Goal: Task Accomplishment & Management: Complete application form

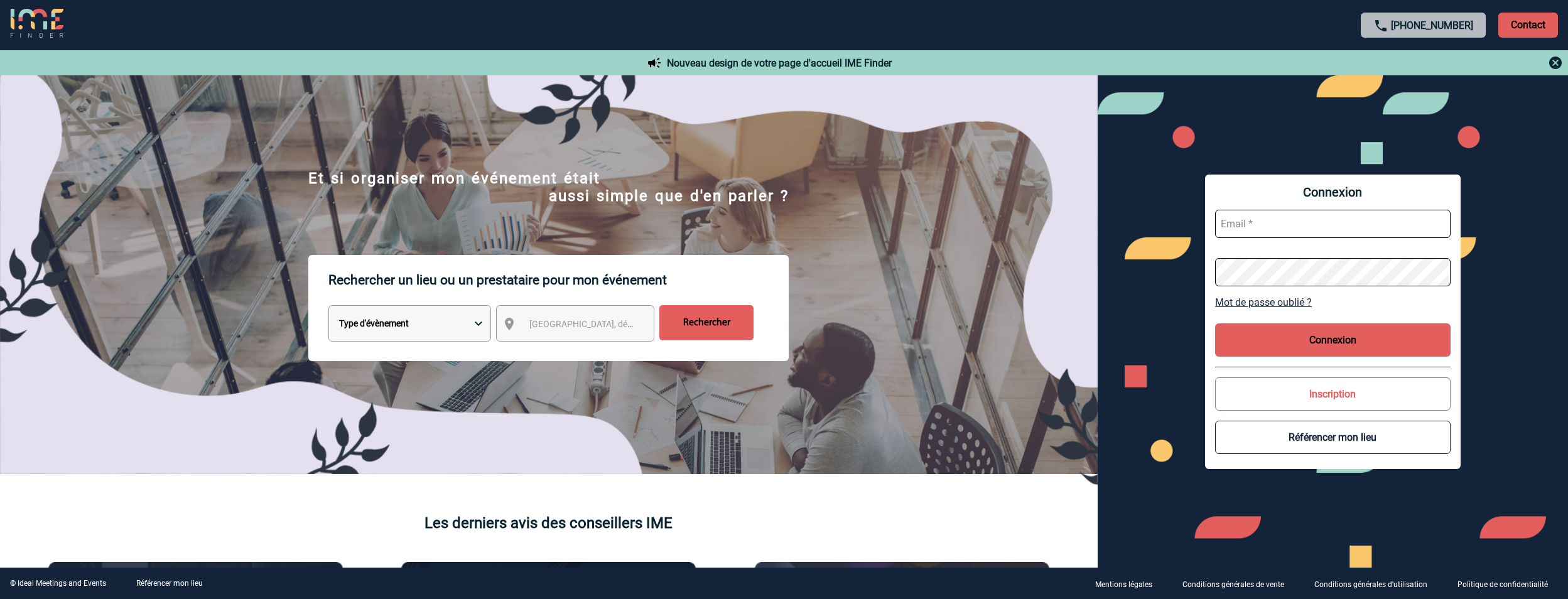
click at [1318, 227] on input "text" at bounding box center [1332, 223] width 236 height 28
type input "jeremy.bidaut@antargaz.com"
click at [1305, 339] on button "Connexion" at bounding box center [1332, 339] width 236 height 33
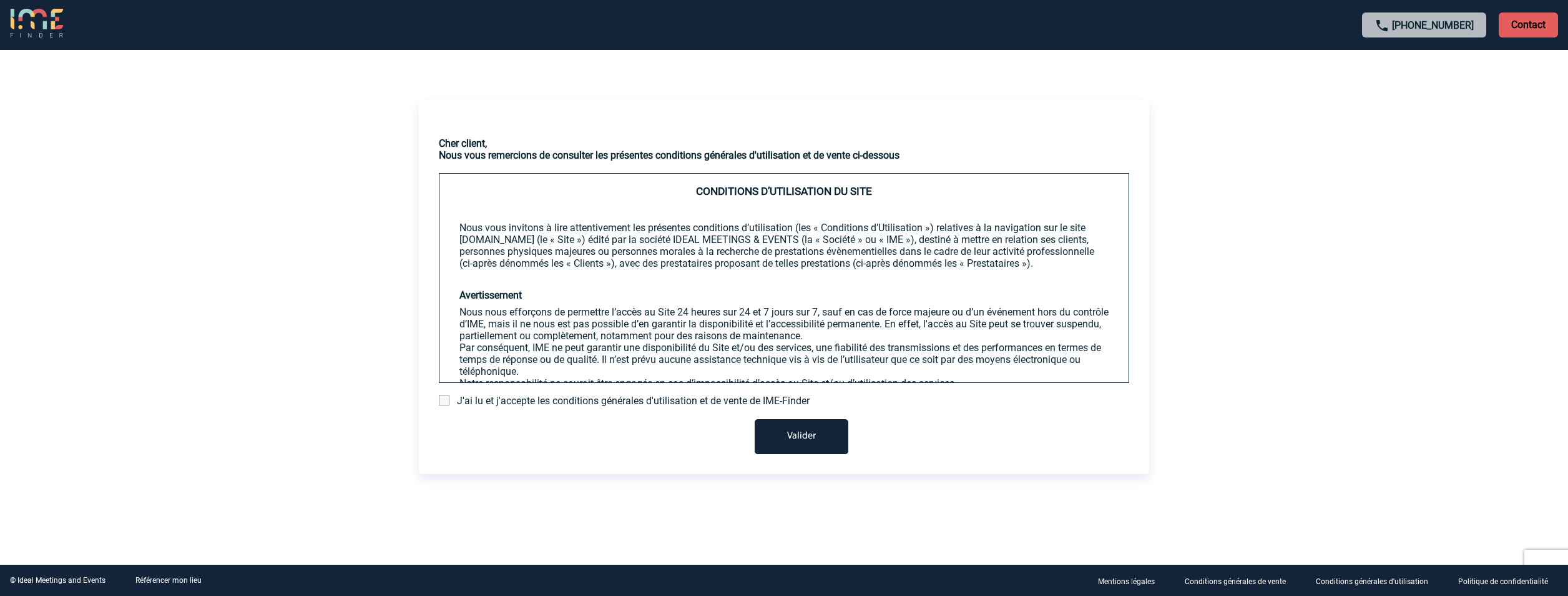
click at [540, 399] on span "J'ai lu et j'accepte les conditions générales d'utilisation et de vente de IME-…" at bounding box center [632, 400] width 353 height 12
click at [440, 399] on span at bounding box center [444, 400] width 11 height 11
click at [0, 0] on input "checkbox" at bounding box center [0, 0] width 0 height 0
click at [800, 431] on button "Valider" at bounding box center [801, 436] width 93 height 35
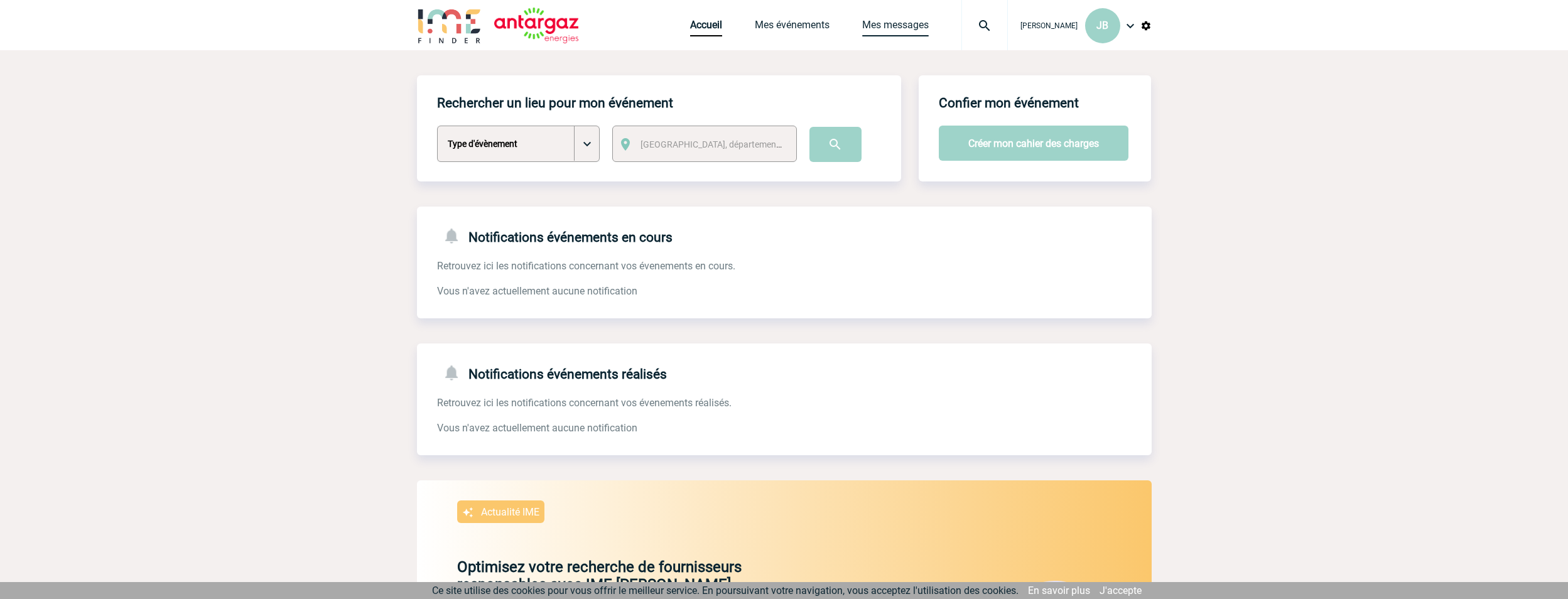
click at [897, 27] on link "Mes messages" at bounding box center [895, 27] width 67 height 17
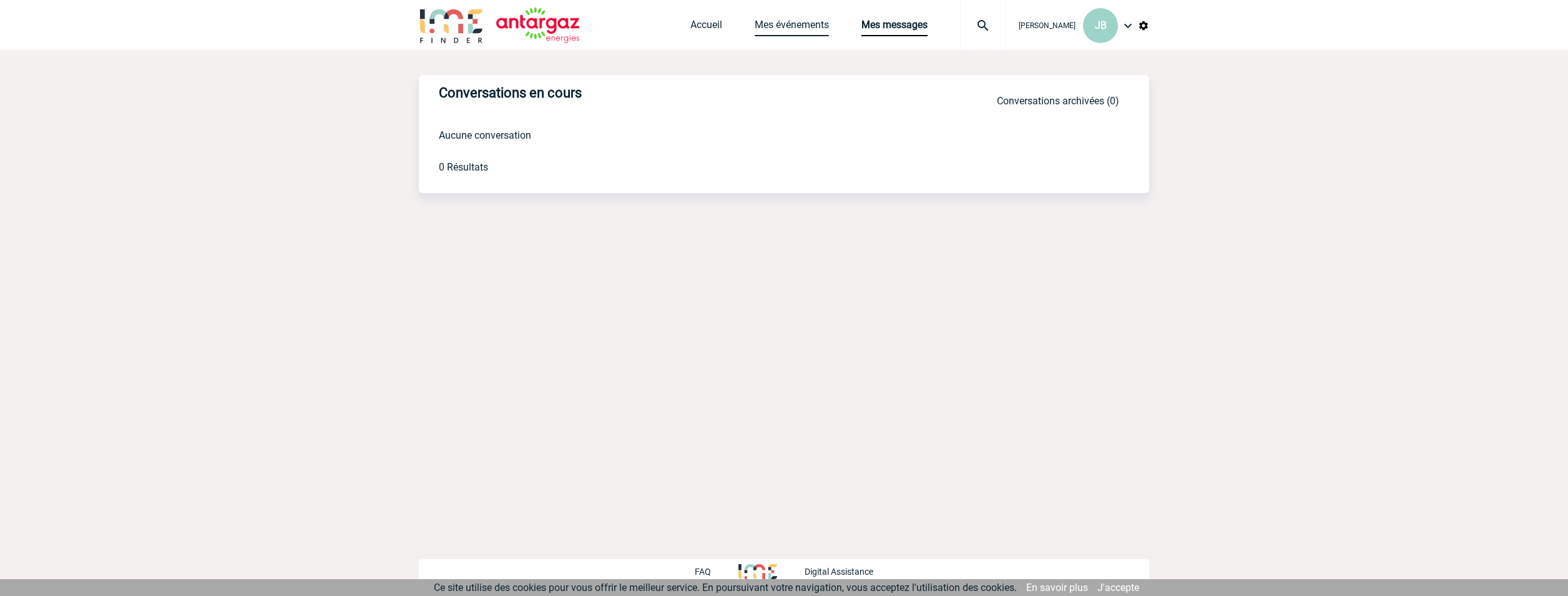
click at [785, 31] on link "Mes événements" at bounding box center [791, 27] width 74 height 17
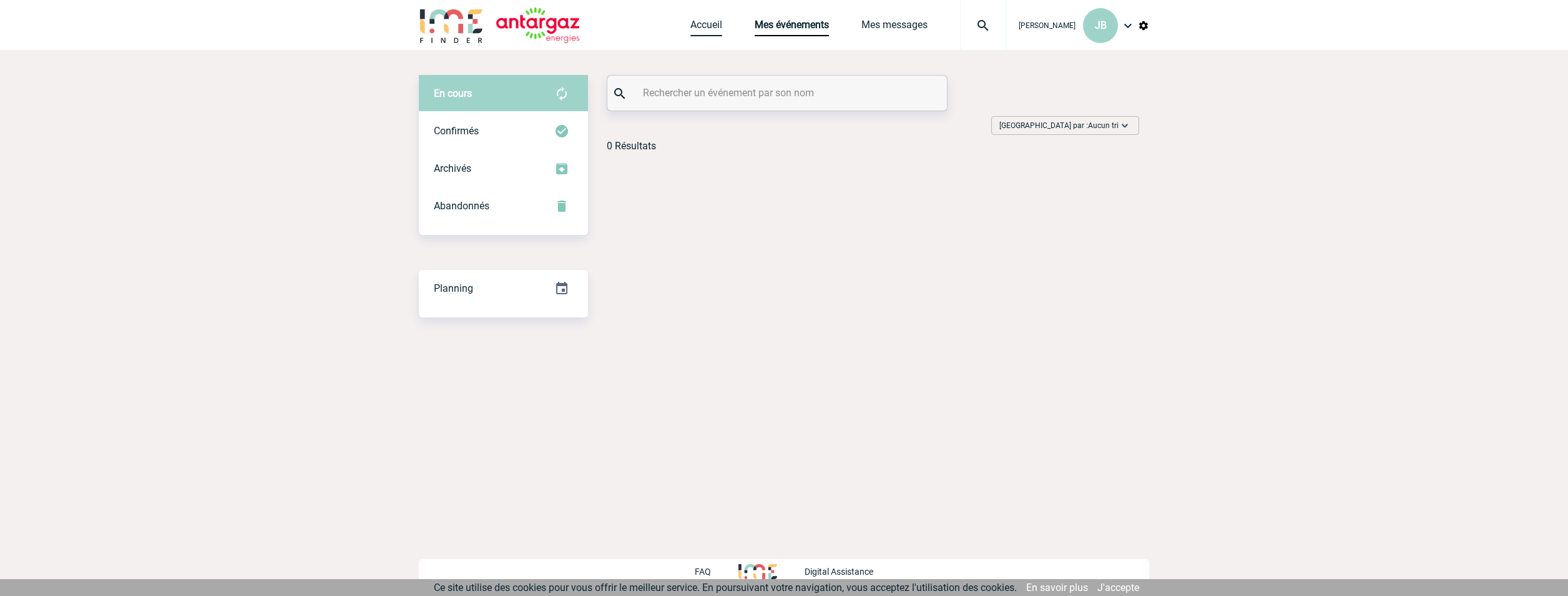
click at [711, 29] on link "Accueil" at bounding box center [706, 27] width 31 height 17
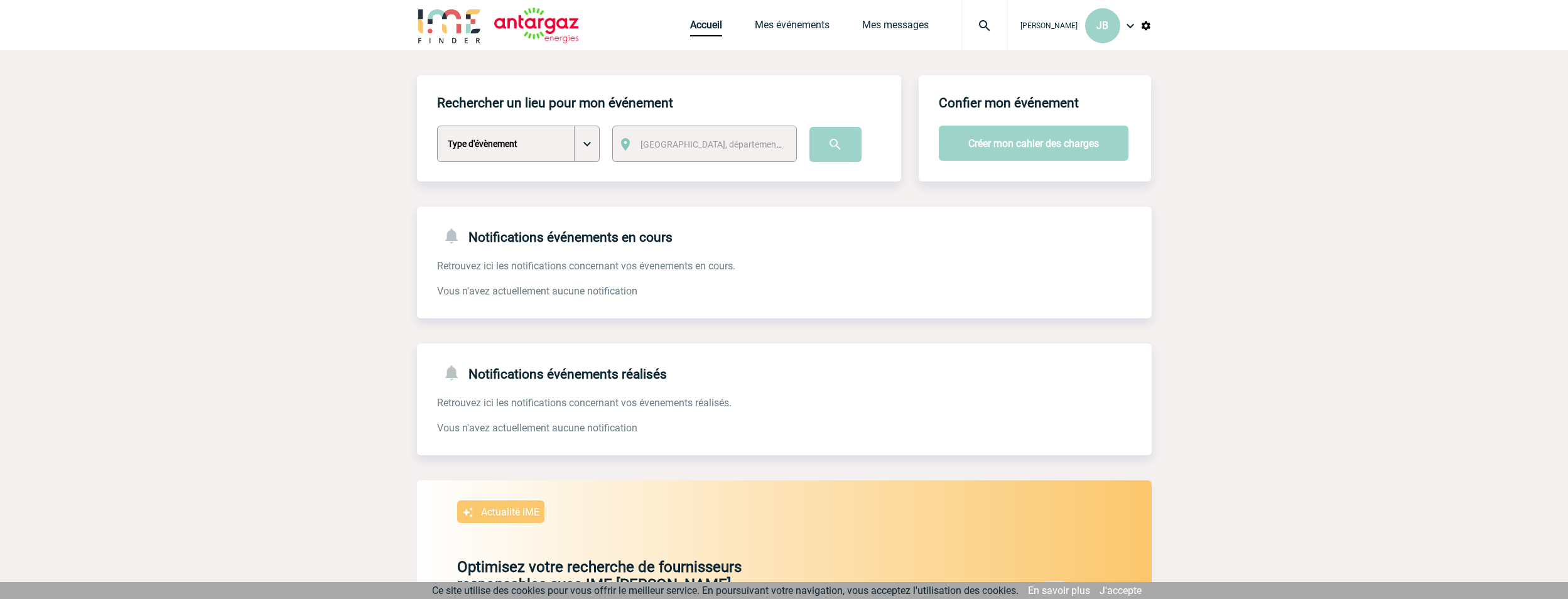
click at [589, 145] on select "Type d'évènement Séminaire avec nuitée Séminaire sans nuitée Repas de groupe Te…" at bounding box center [518, 143] width 162 height 36
select select "4"
click at [437, 126] on select "Type d'évènement Séminaire avec nuitée Séminaire sans nuitée Repas de groupe Te…" at bounding box center [518, 143] width 162 height 36
click at [654, 149] on span "Ville, département, région..." at bounding box center [728, 143] width 174 height 10
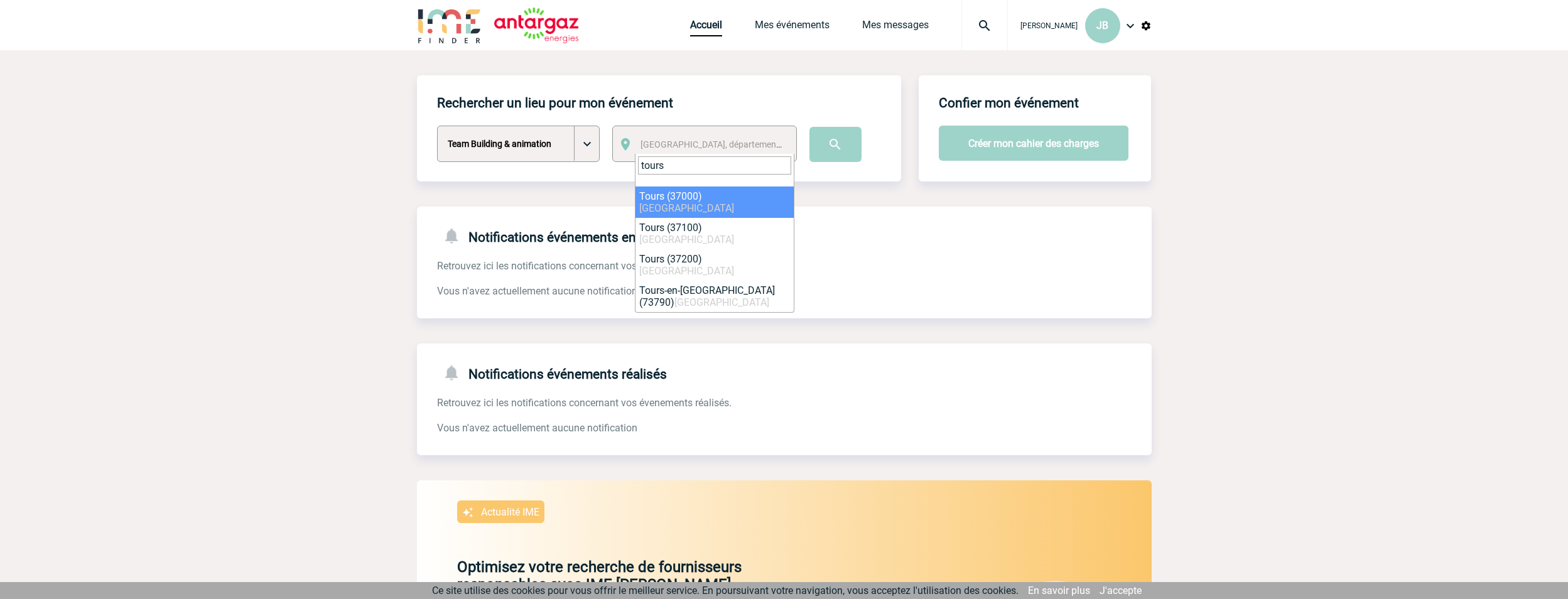
type input "tours"
select select "3797"
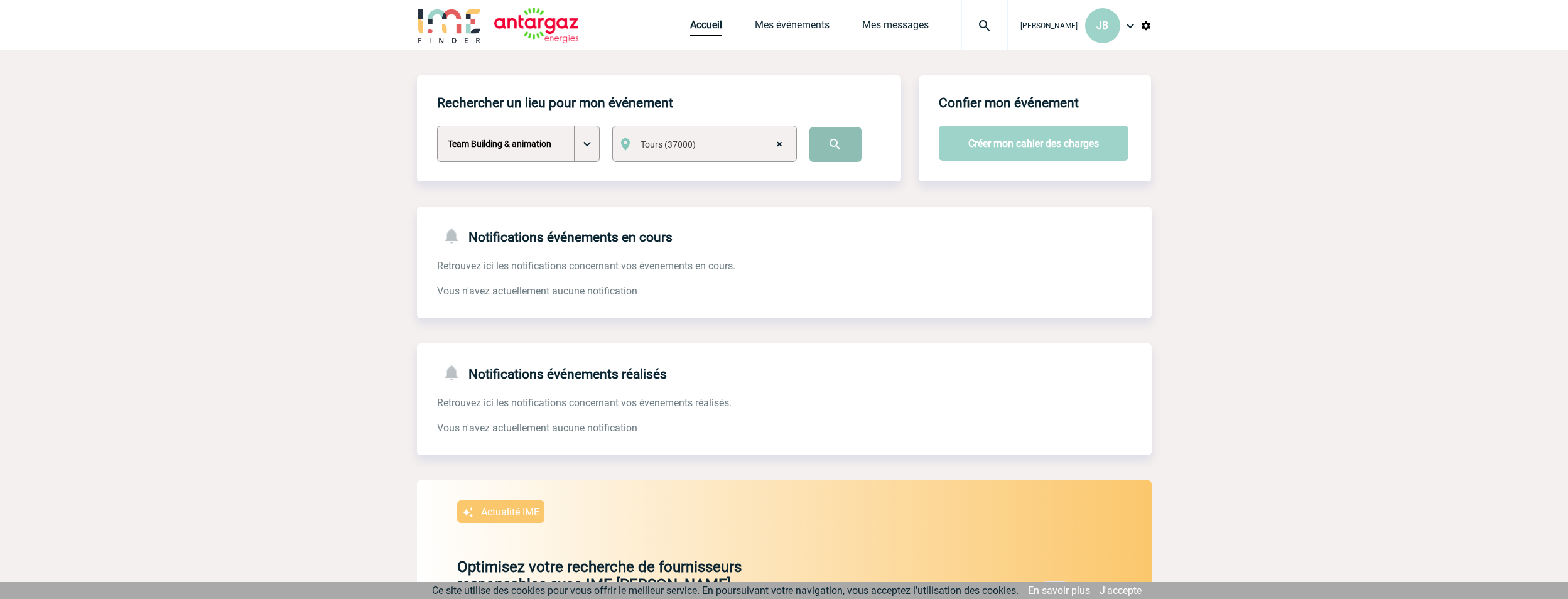
click at [833, 146] on input "image" at bounding box center [836, 144] width 52 height 35
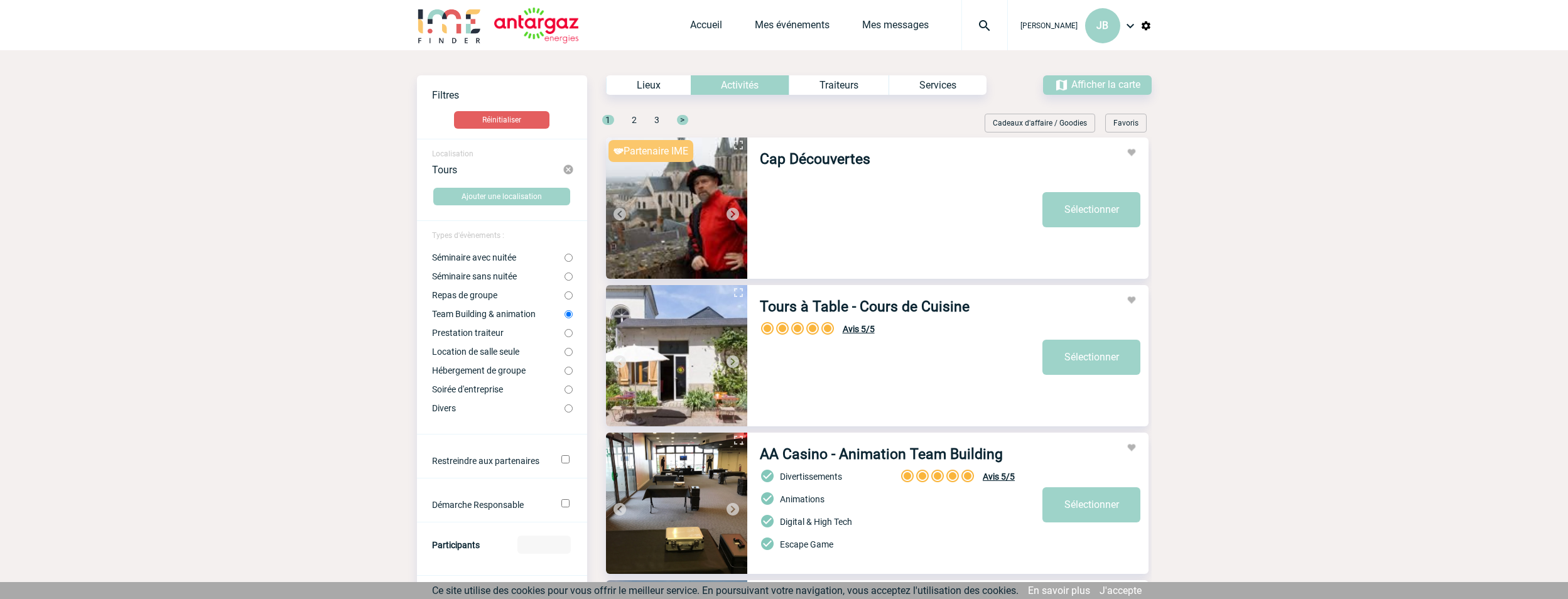
click at [989, 22] on img at bounding box center [985, 25] width 45 height 15
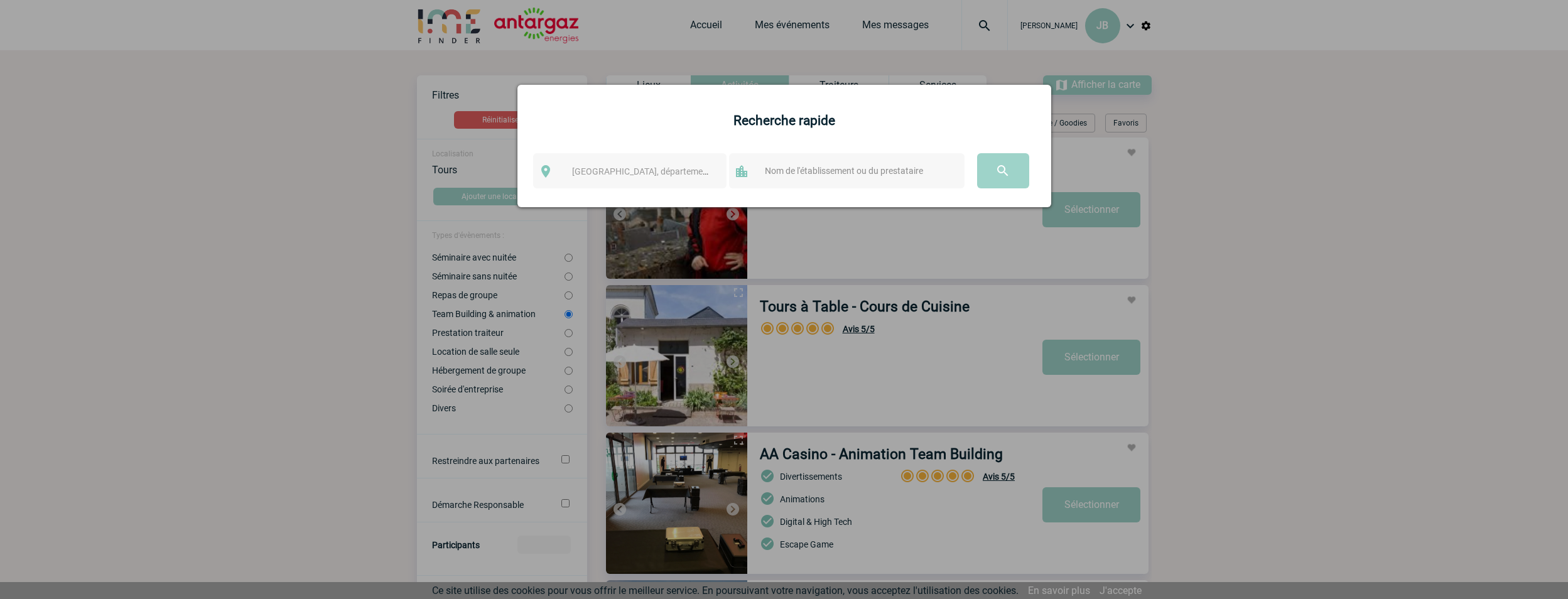
click at [644, 174] on span "[GEOGRAPHIC_DATA], département, région..." at bounding box center [659, 170] width 174 height 10
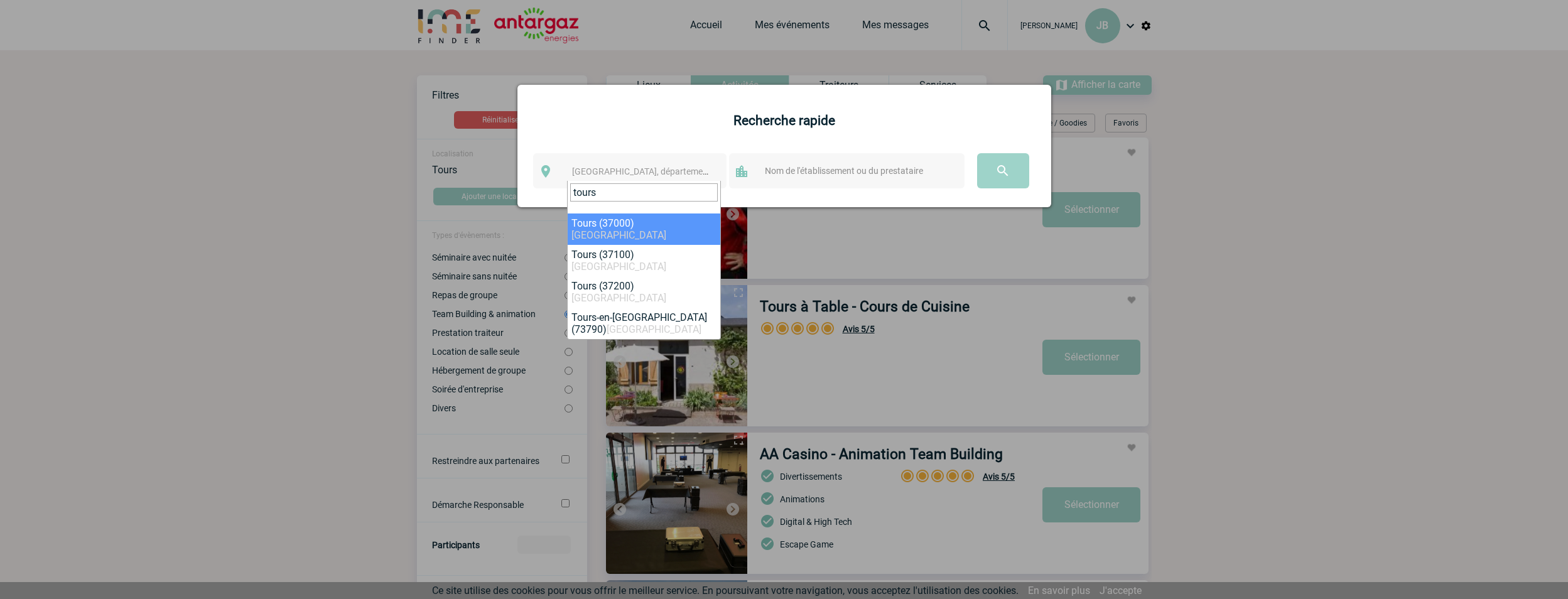
type input "tours"
select select "3797"
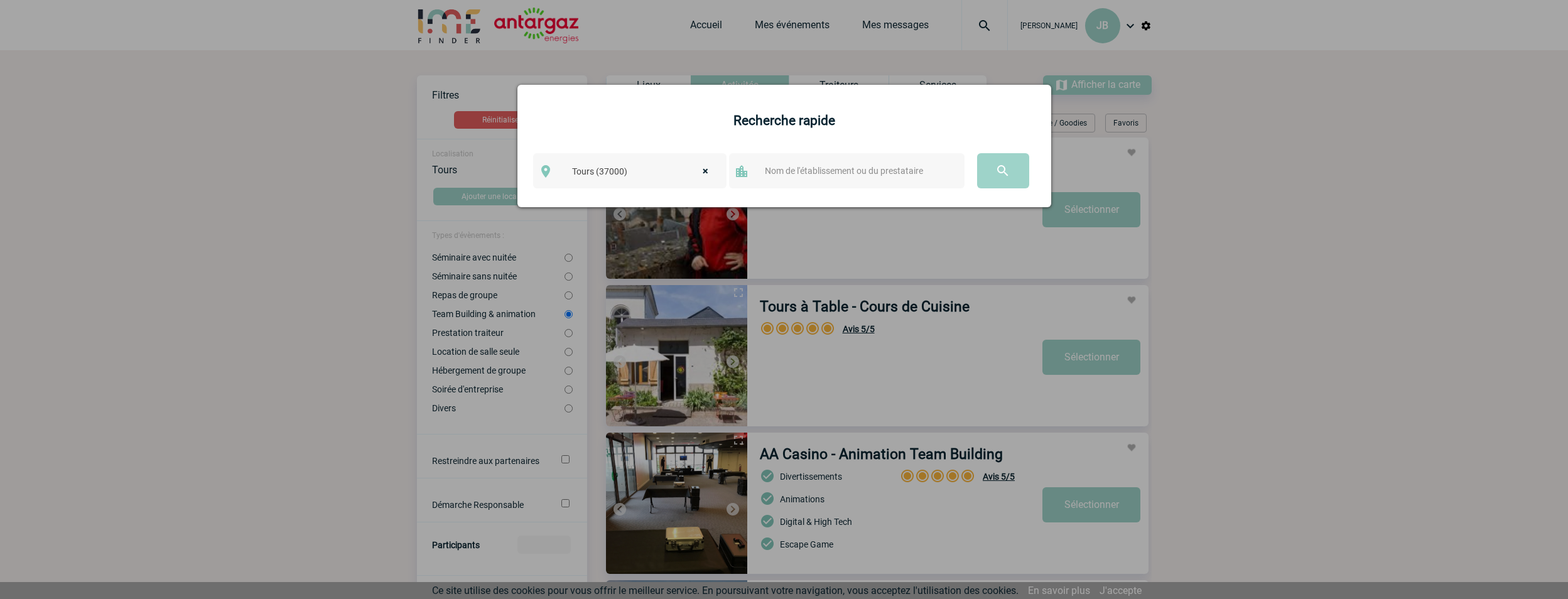
click at [792, 172] on input "text" at bounding box center [859, 170] width 195 height 16
type input "g"
type input "handball"
click at [978, 153] on input "image" at bounding box center [1004, 170] width 52 height 35
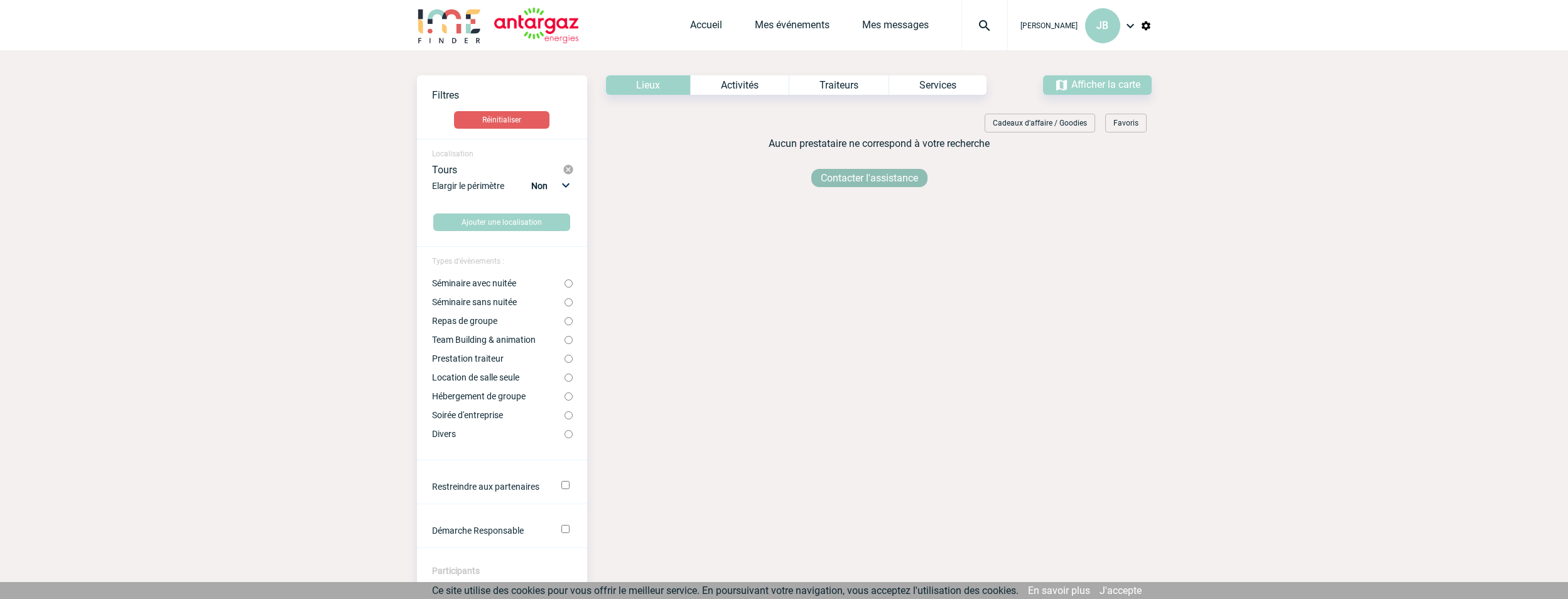
click at [870, 180] on link "Contacter l'assistance" at bounding box center [869, 178] width 116 height 18
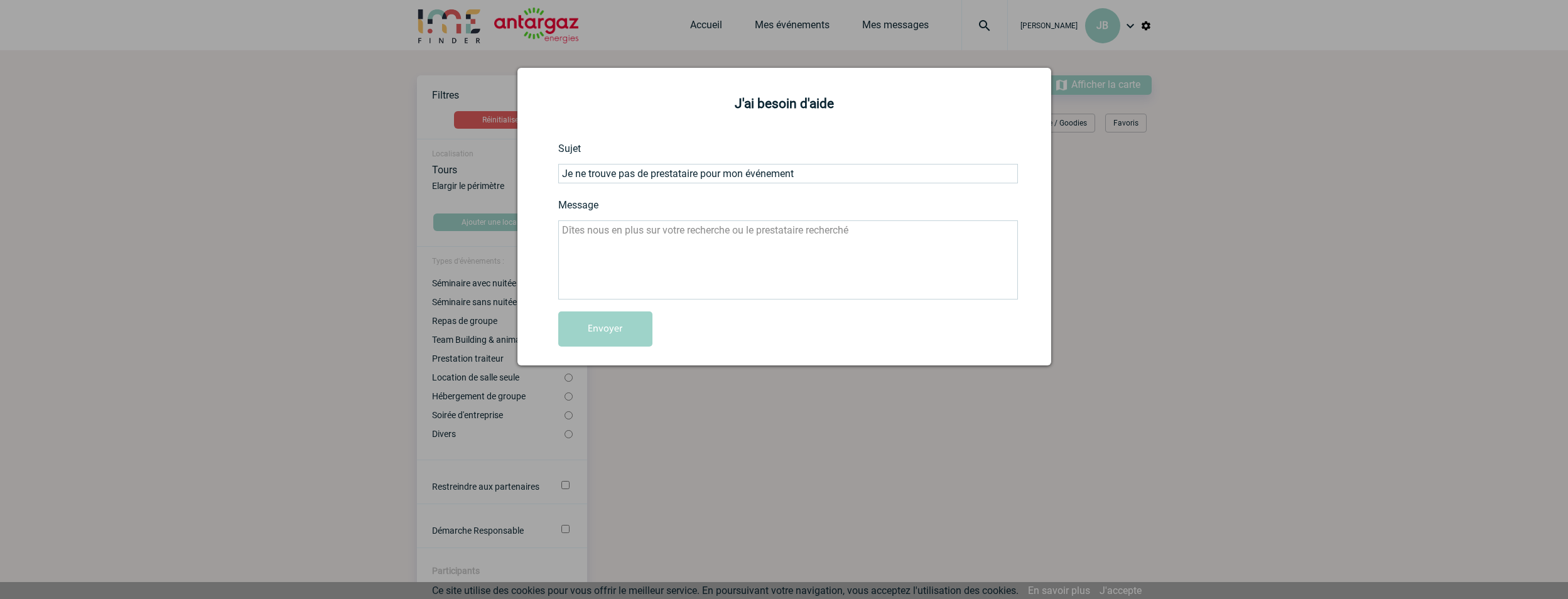
click at [707, 235] on textarea at bounding box center [788, 260] width 459 height 79
type textarea "Bonjour, J'"
click at [1223, 155] on div at bounding box center [784, 300] width 1568 height 599
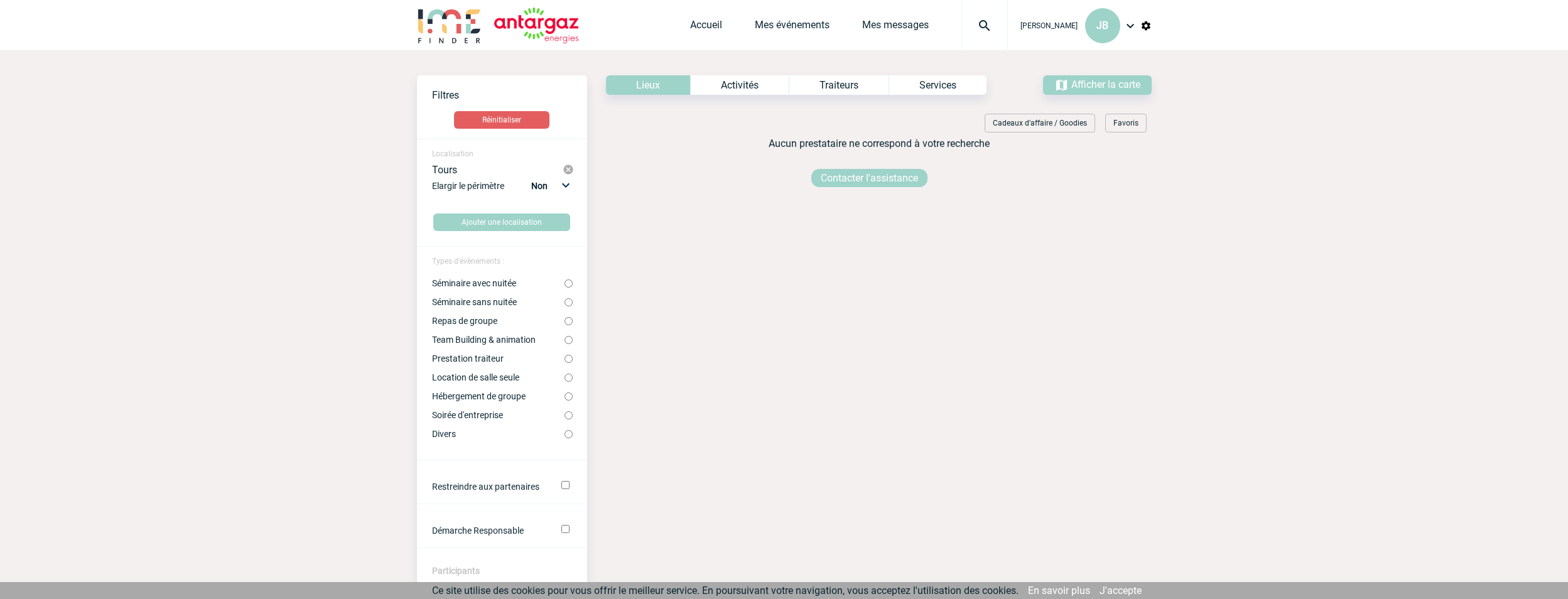
click at [1154, 20] on div "Jérémy BIDAUT JB Accueil Mes événements" at bounding box center [784, 25] width 1568 height 51
click at [1148, 23] on img at bounding box center [1146, 25] width 12 height 12
click at [1100, 65] on li "Gestion de l’abonnement" at bounding box center [1080, 63] width 144 height 25
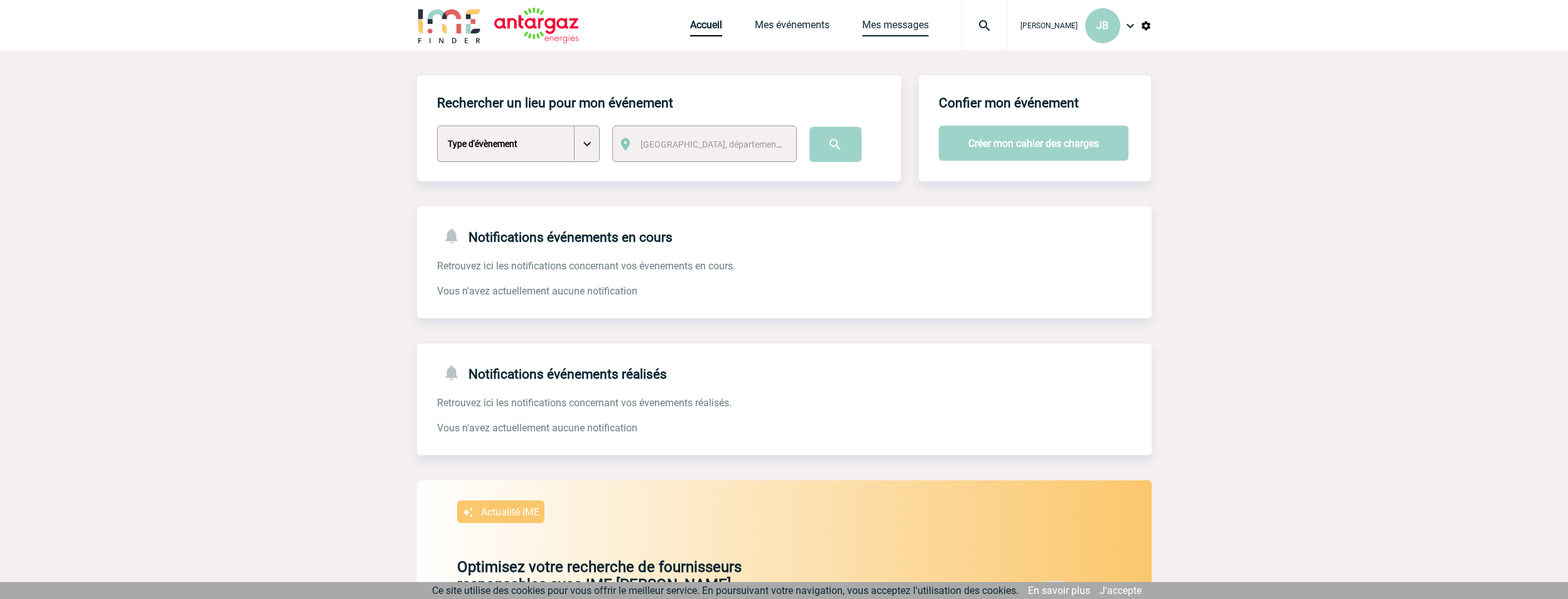
click at [894, 32] on link "Mes messages" at bounding box center [895, 27] width 67 height 17
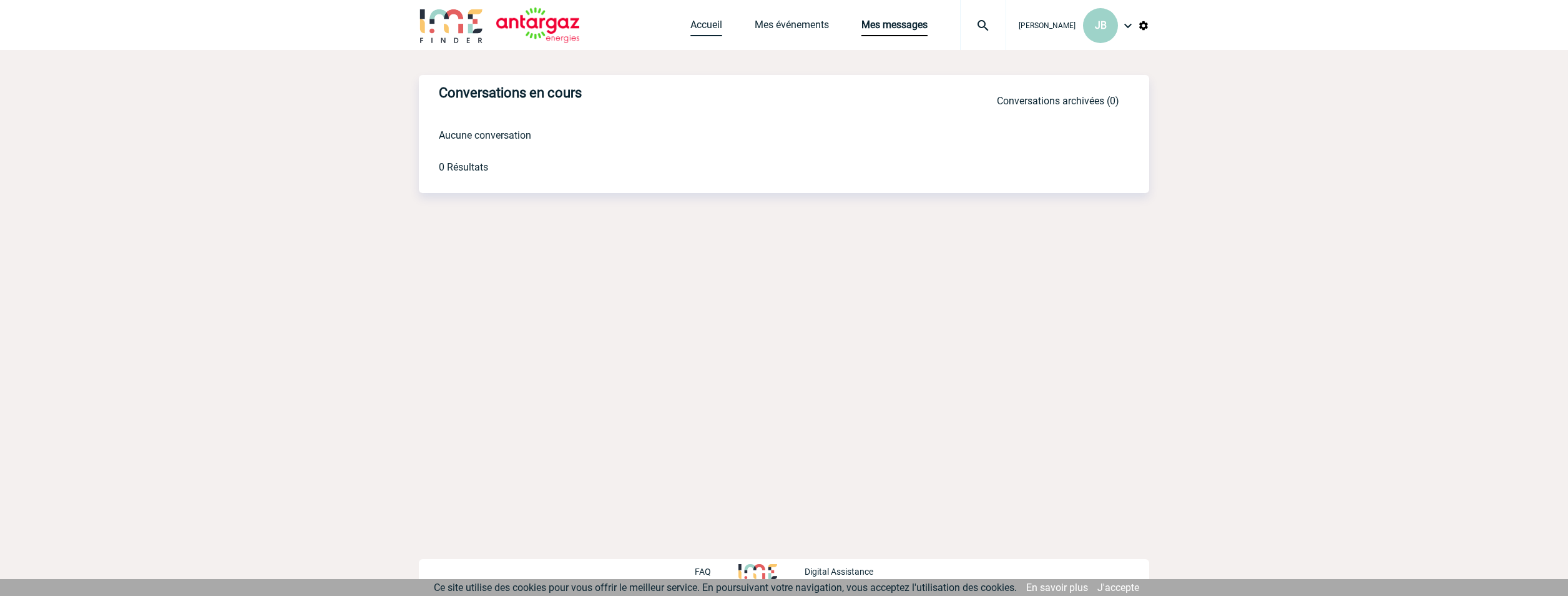
click at [701, 23] on link "Accueil" at bounding box center [706, 27] width 31 height 17
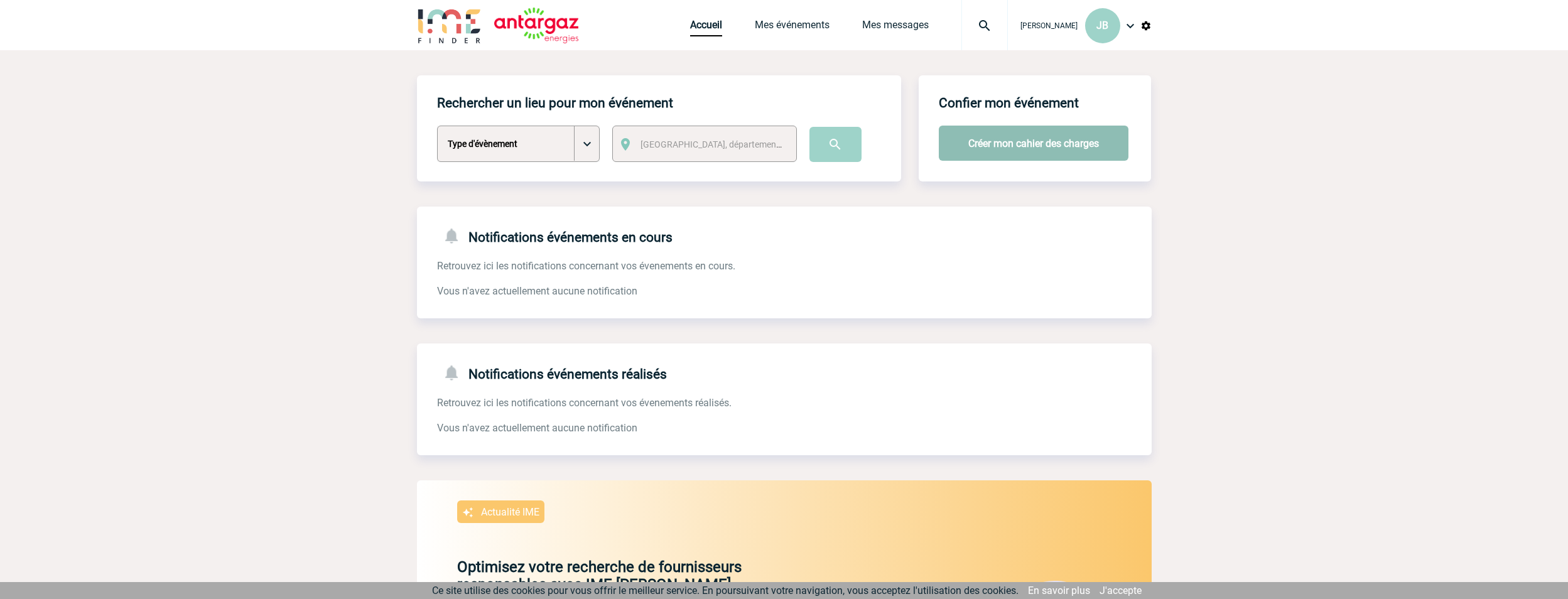
click at [1027, 148] on button "Créer mon cahier des charges" at bounding box center [1034, 143] width 190 height 35
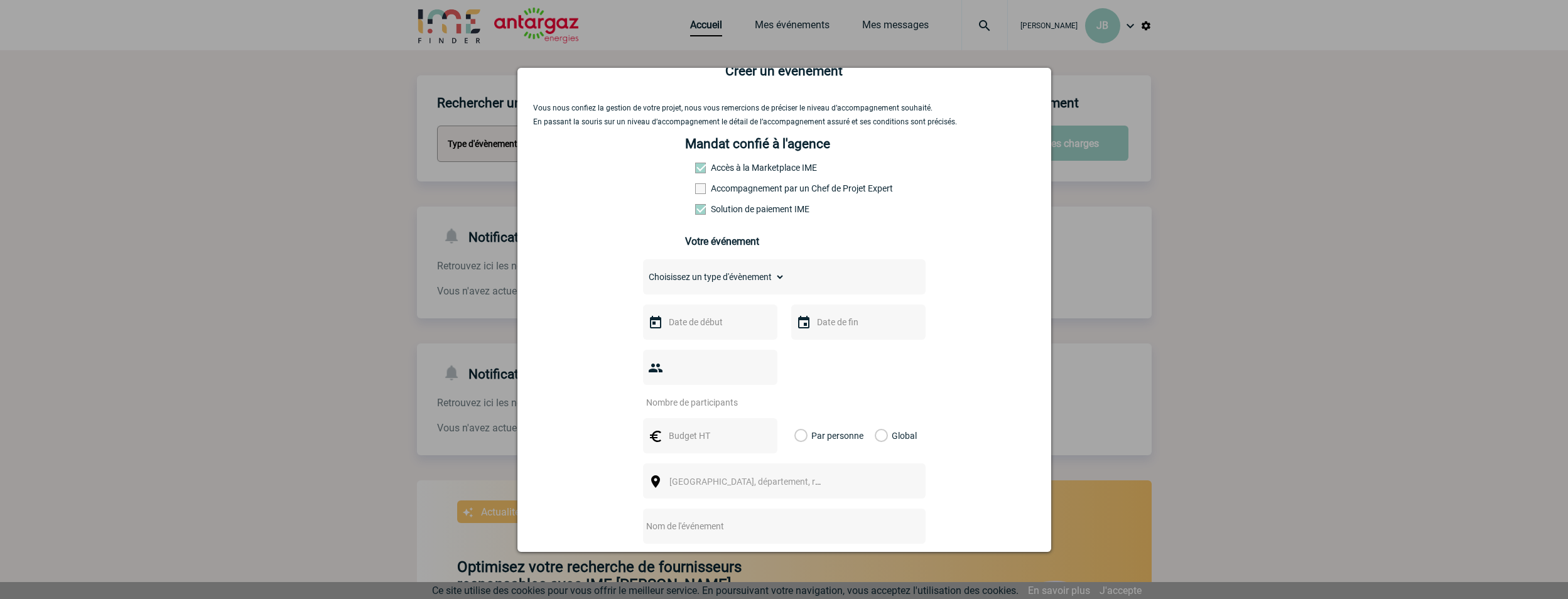
scroll to position [63, 0]
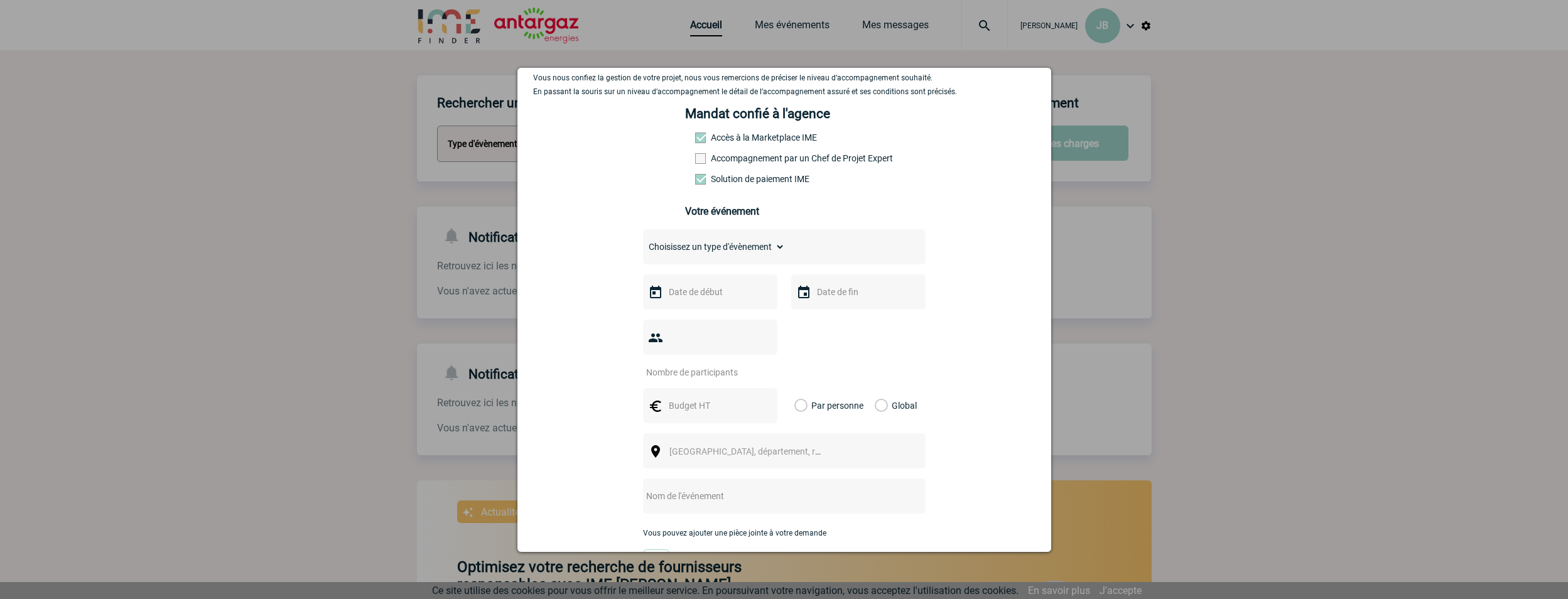
click at [713, 251] on select "Choisissez un type d'évènement Séminaire avec nuitée Séminaire sans nuitée Repa…" at bounding box center [714, 246] width 142 height 17
select select "4"
click at [644, 241] on select "Choisissez un type d'évènement Séminaire avec nuitée Séminaire sans nuitée Repa…" at bounding box center [714, 246] width 142 height 17
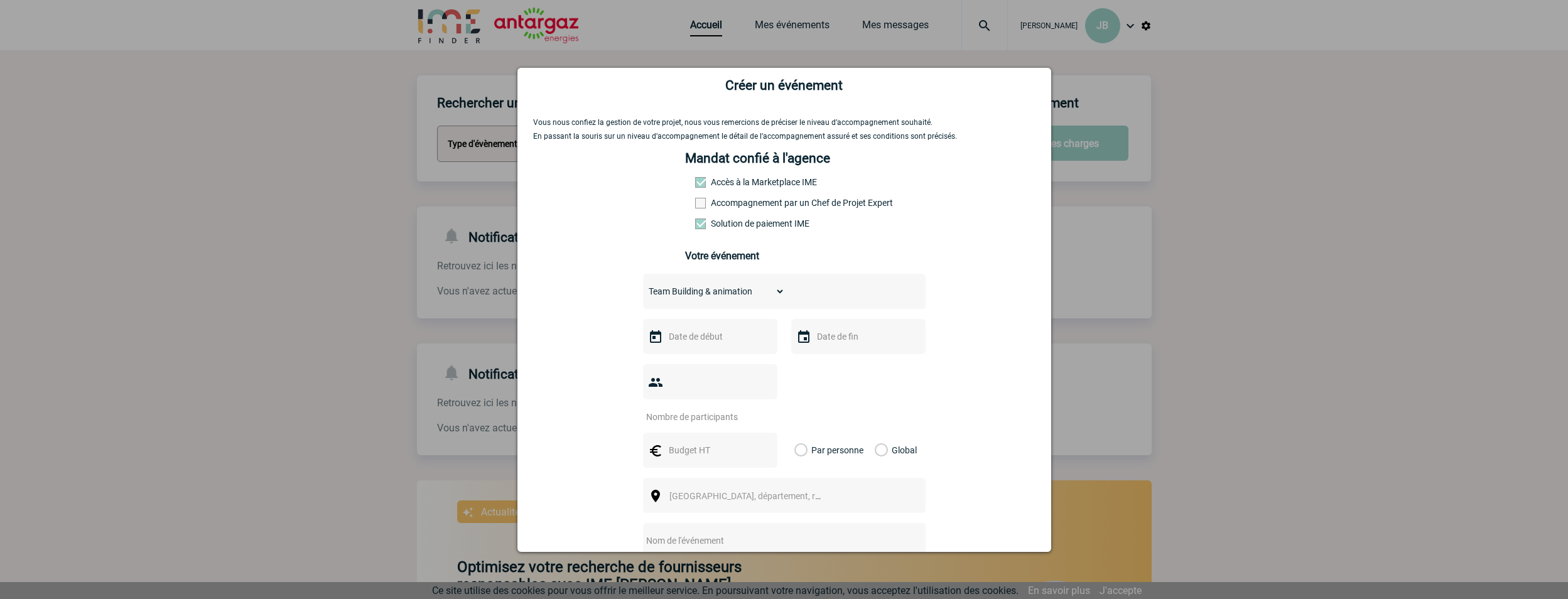
scroll to position [0, 0]
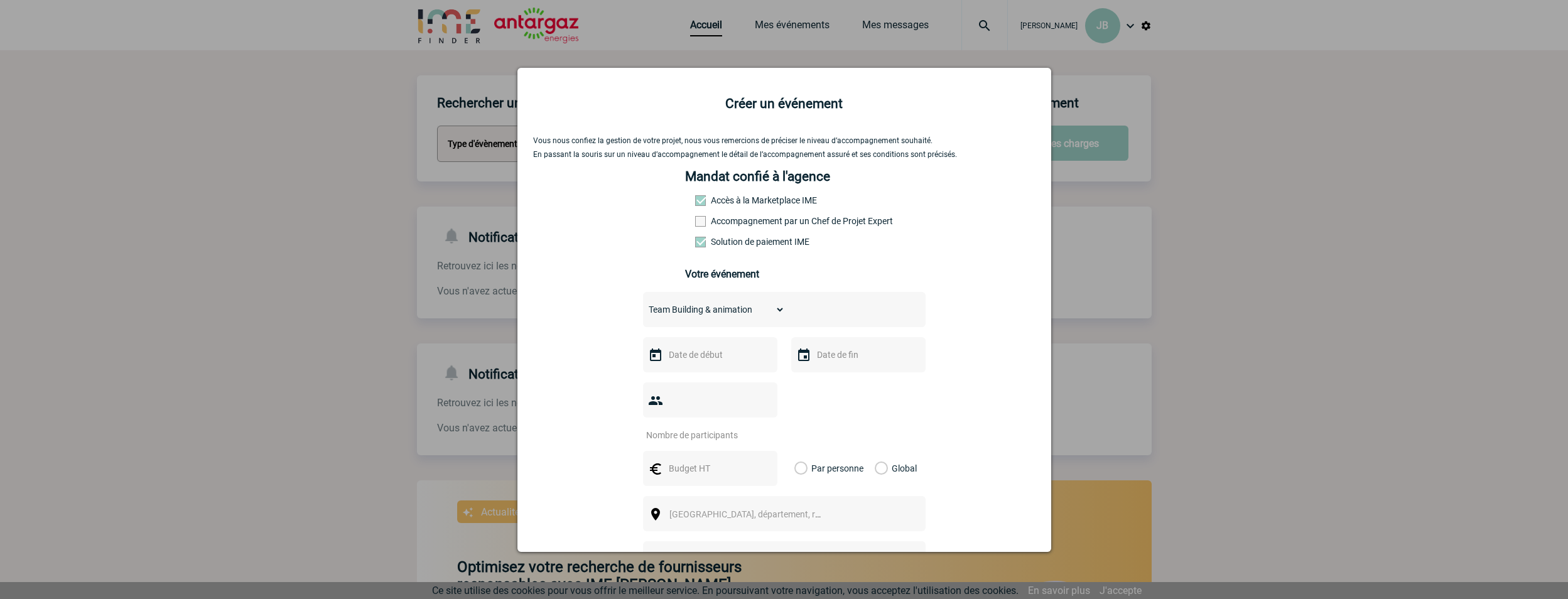
click at [691, 363] on input "text" at bounding box center [710, 355] width 87 height 16
click at [701, 425] on link "2" at bounding box center [700, 429] width 23 height 23
type input "02-09-2025"
click at [827, 354] on input "text" at bounding box center [858, 355] width 87 height 16
drag, startPoint x: 849, startPoint y: 429, endPoint x: 854, endPoint y: 410, distance: 19.6
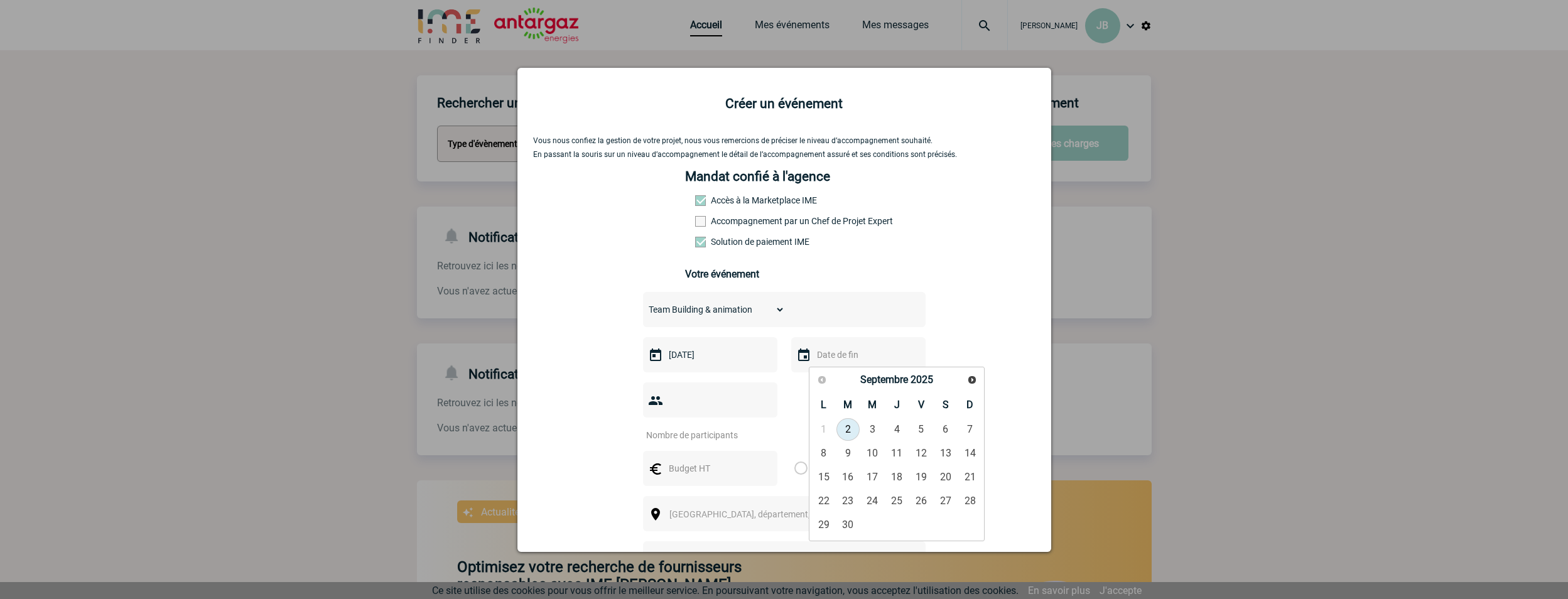
click at [849, 429] on link "2" at bounding box center [849, 429] width 23 height 23
click at [865, 360] on input "02-09-2025" at bounding box center [858, 355] width 87 height 16
type input "02-09-2026"
click at [713, 427] on input "number" at bounding box center [702, 435] width 118 height 16
type input "10"
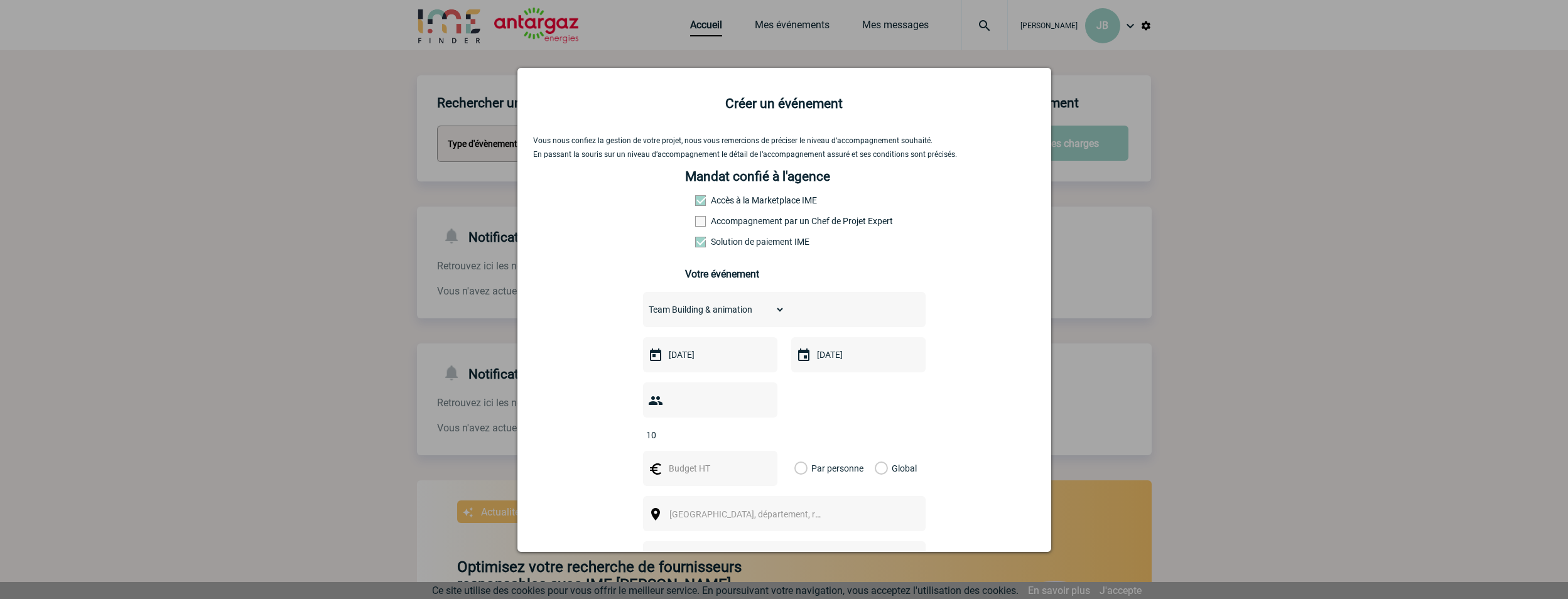
click at [671, 460] on input "text" at bounding box center [710, 468] width 87 height 16
type input "1000"
click at [884, 451] on div "Global" at bounding box center [894, 468] width 42 height 35
click at [879, 451] on label "Global" at bounding box center [878, 468] width 8 height 35
click at [0, 0] on input "Global" at bounding box center [0, 0] width 0 height 0
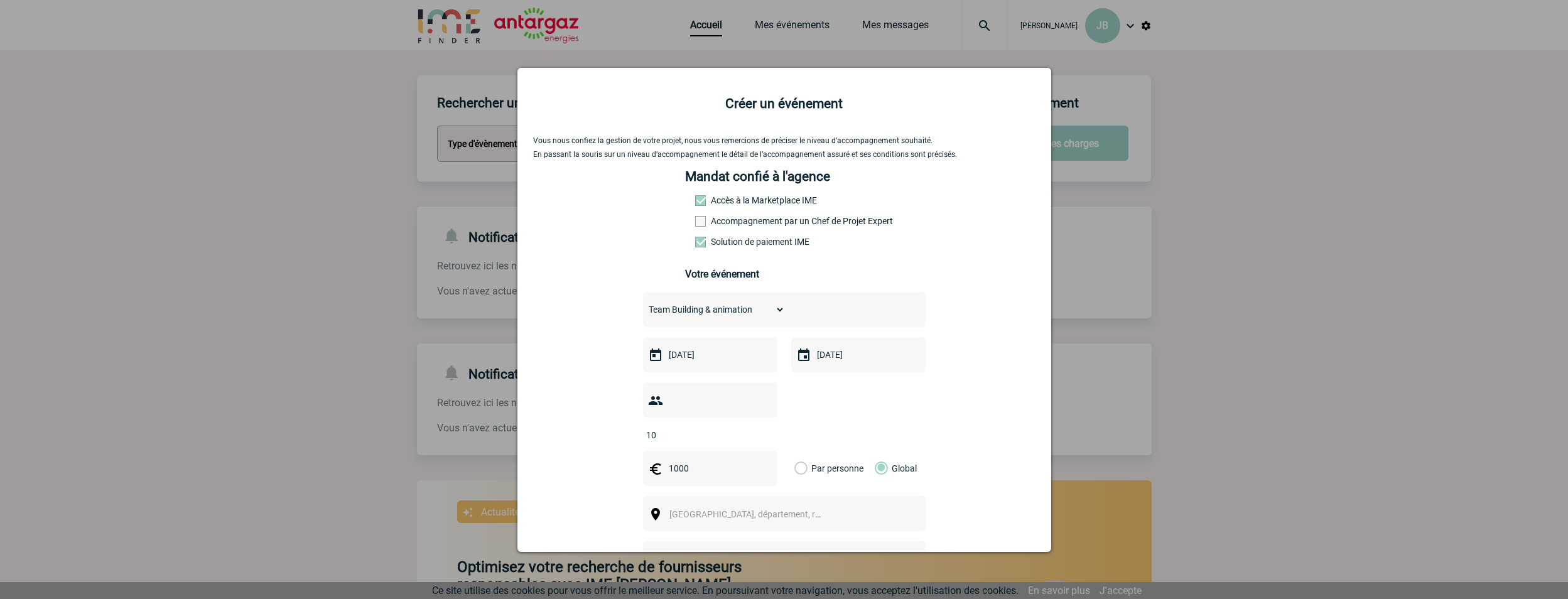
click at [691, 509] on span "Ville, département, région..." at bounding box center [756, 513] width 174 height 10
drag, startPoint x: 799, startPoint y: 445, endPoint x: 700, endPoint y: 445, distance: 99.0
click at [700, 445] on input "37170 Chambray-Lès-Tours" at bounding box center [746, 445] width 166 height 18
type input "37170"
select select "3588"
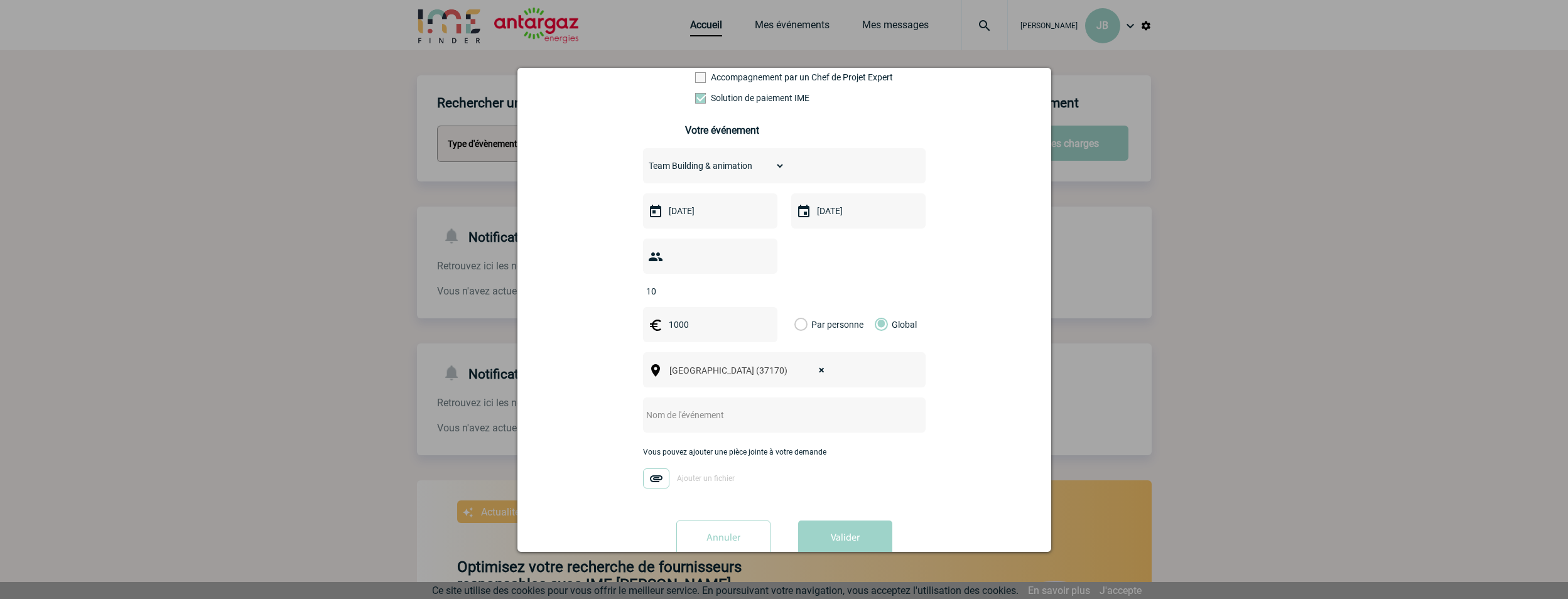
scroll to position [156, 0]
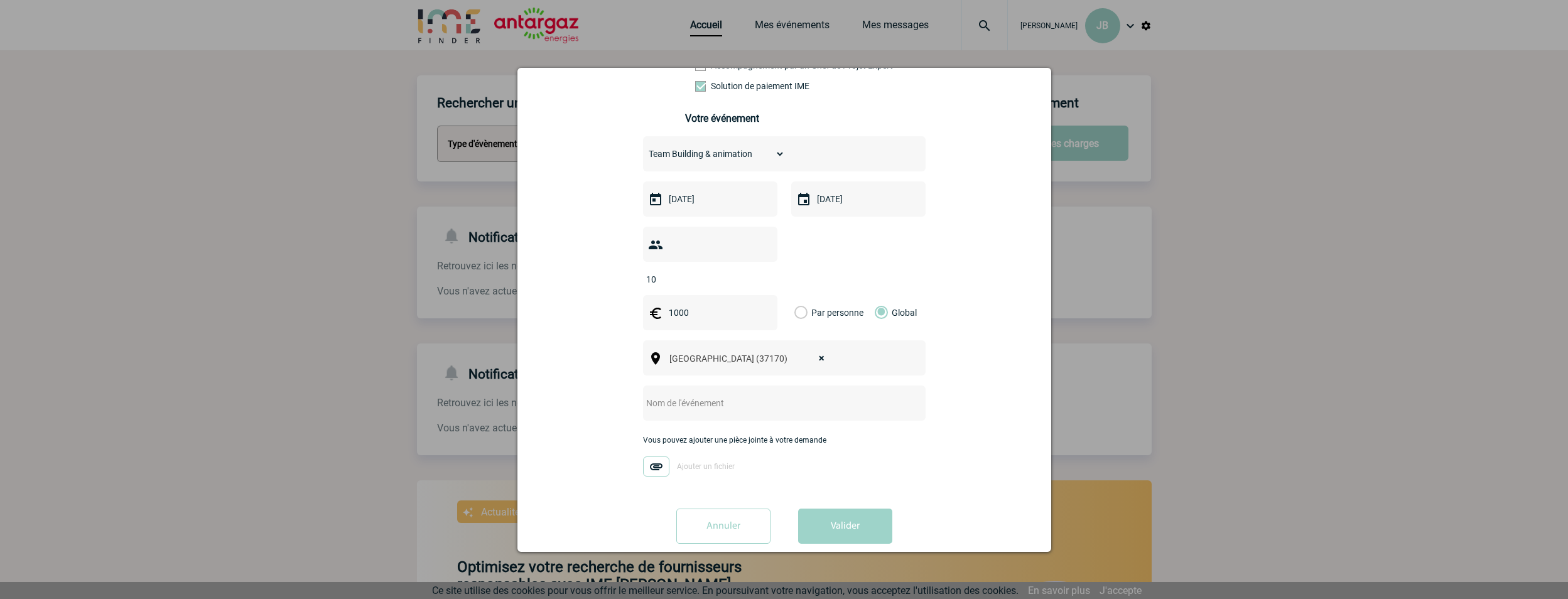
click at [682, 395] on input "text" at bounding box center [768, 403] width 249 height 16
type input "CLUB AFFAIRE CHAMBRAY LES TOURS"
click at [651, 456] on img at bounding box center [656, 466] width 26 height 20
click at [0, 0] on input "Ajouter un fichier" at bounding box center [0, 0] width 0 height 0
click at [852, 509] on button "Valider" at bounding box center [845, 526] width 94 height 35
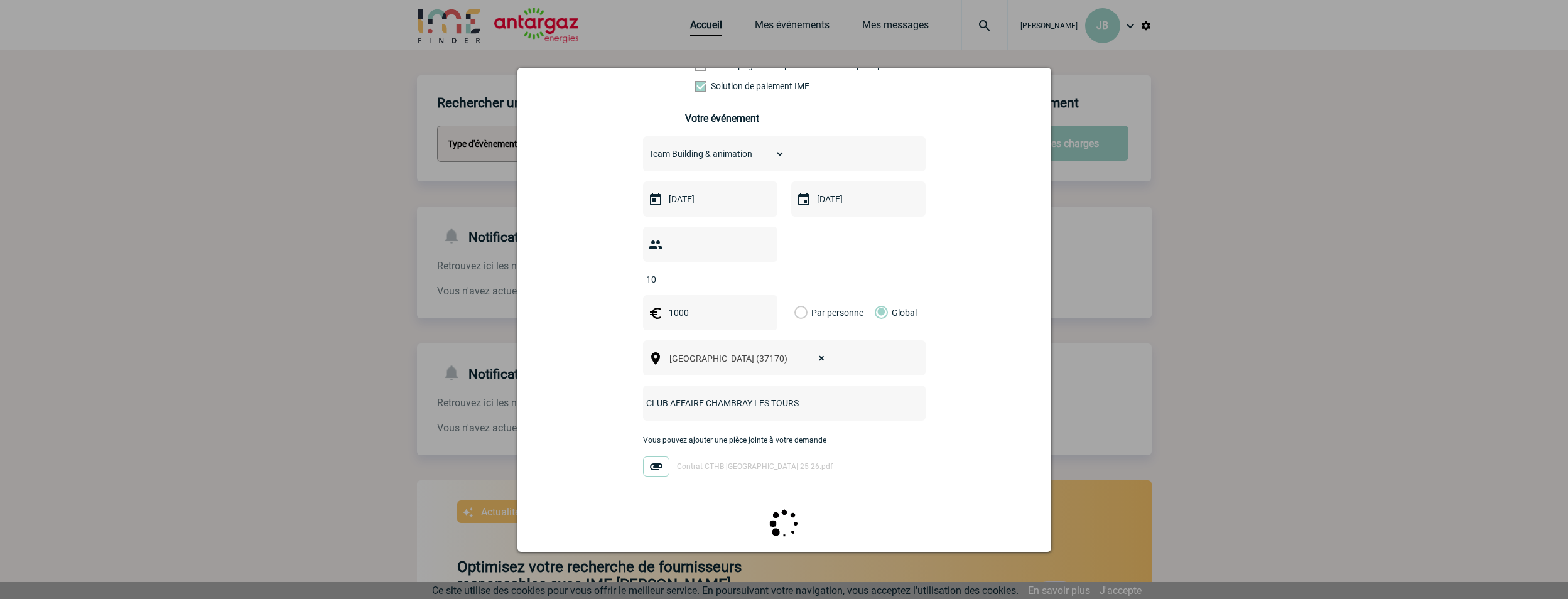
scroll to position [0, 0]
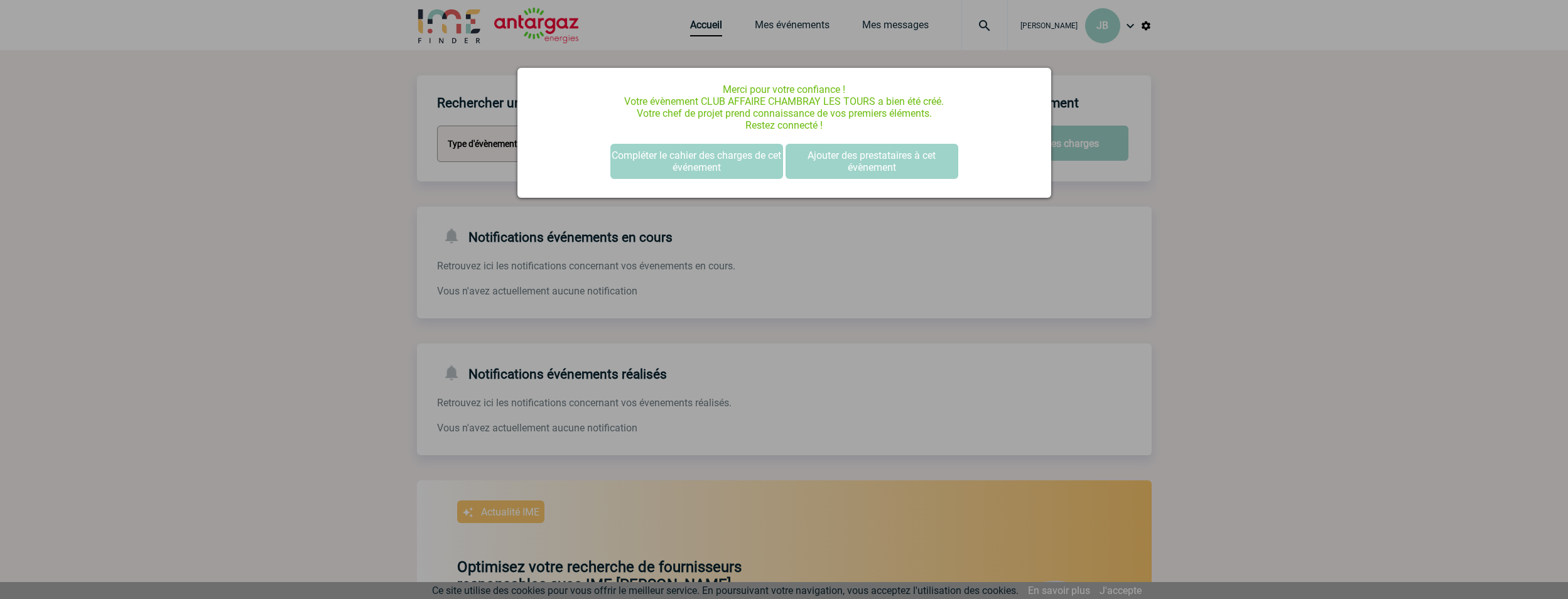
click at [224, 353] on div at bounding box center [784, 300] width 1568 height 599
